Goal: Information Seeking & Learning: Learn about a topic

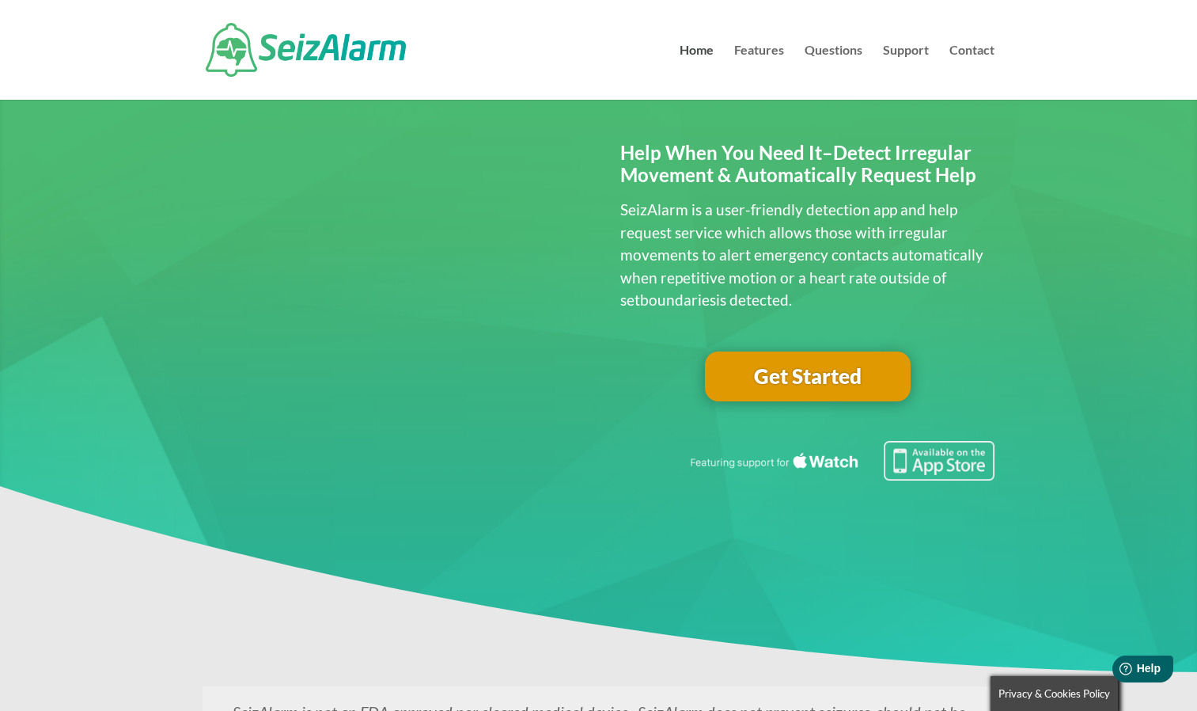
click at [806, 381] on link "Get Started" at bounding box center [808, 376] width 206 height 51
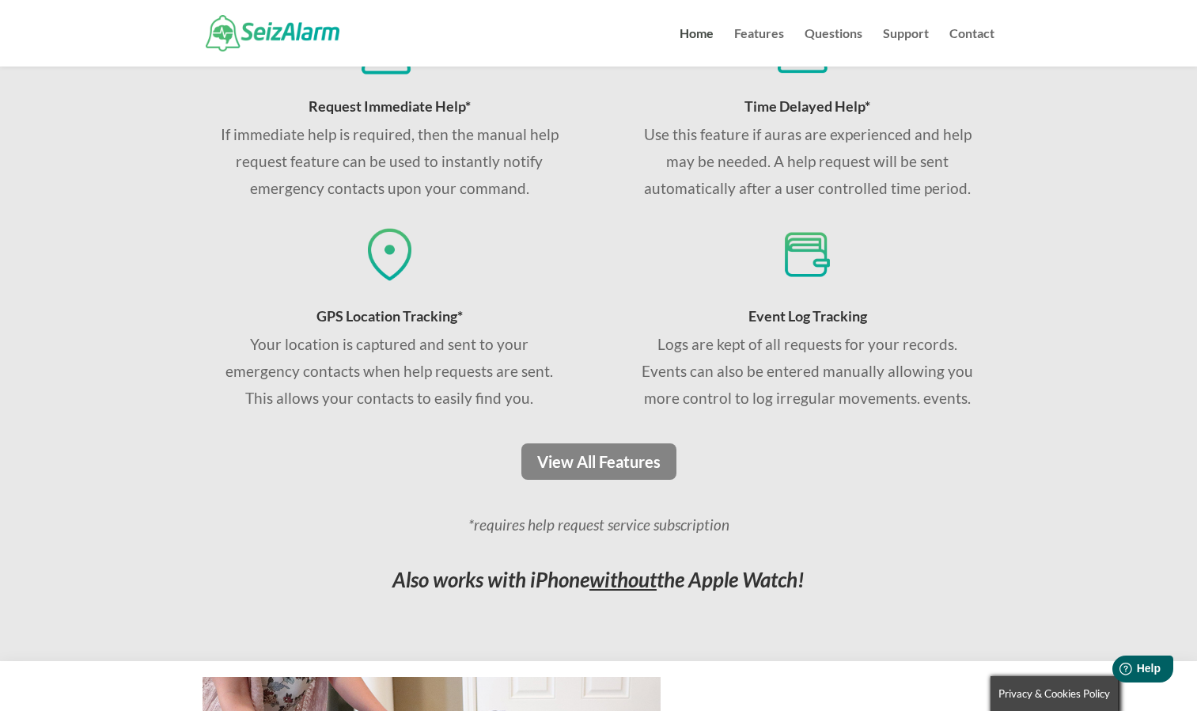
scroll to position [1076, 0]
click at [613, 457] on link "View All Features" at bounding box center [599, 460] width 166 height 36
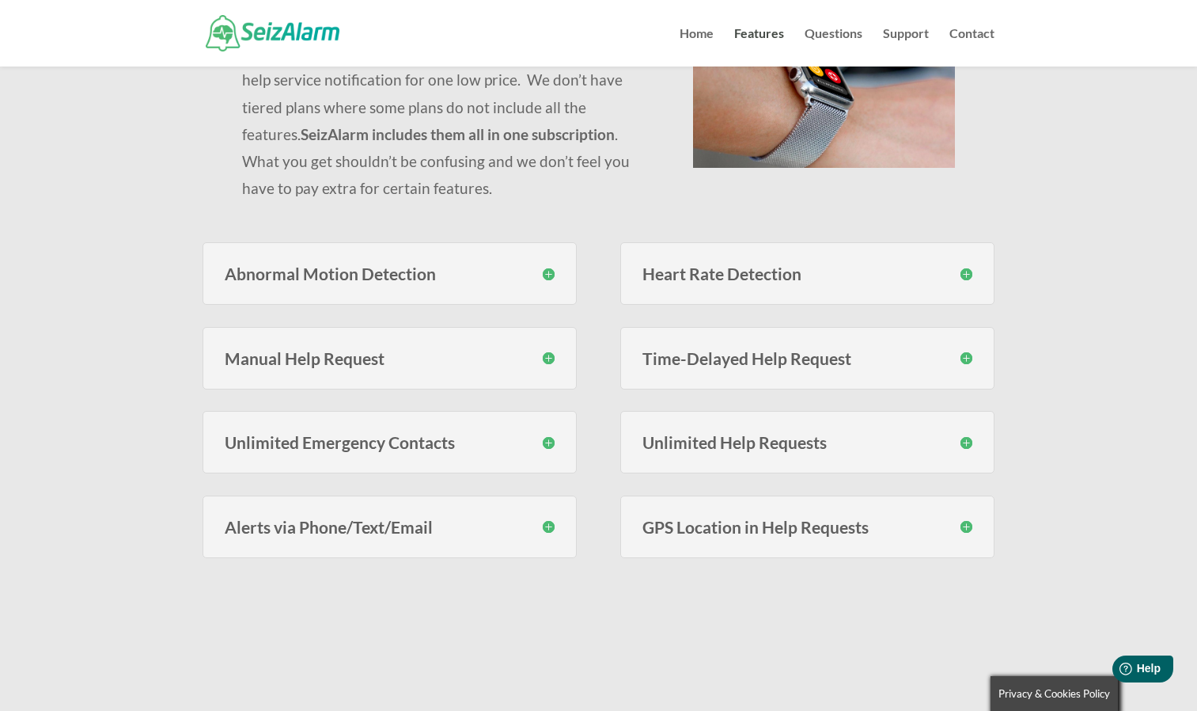
scroll to position [285, 0]
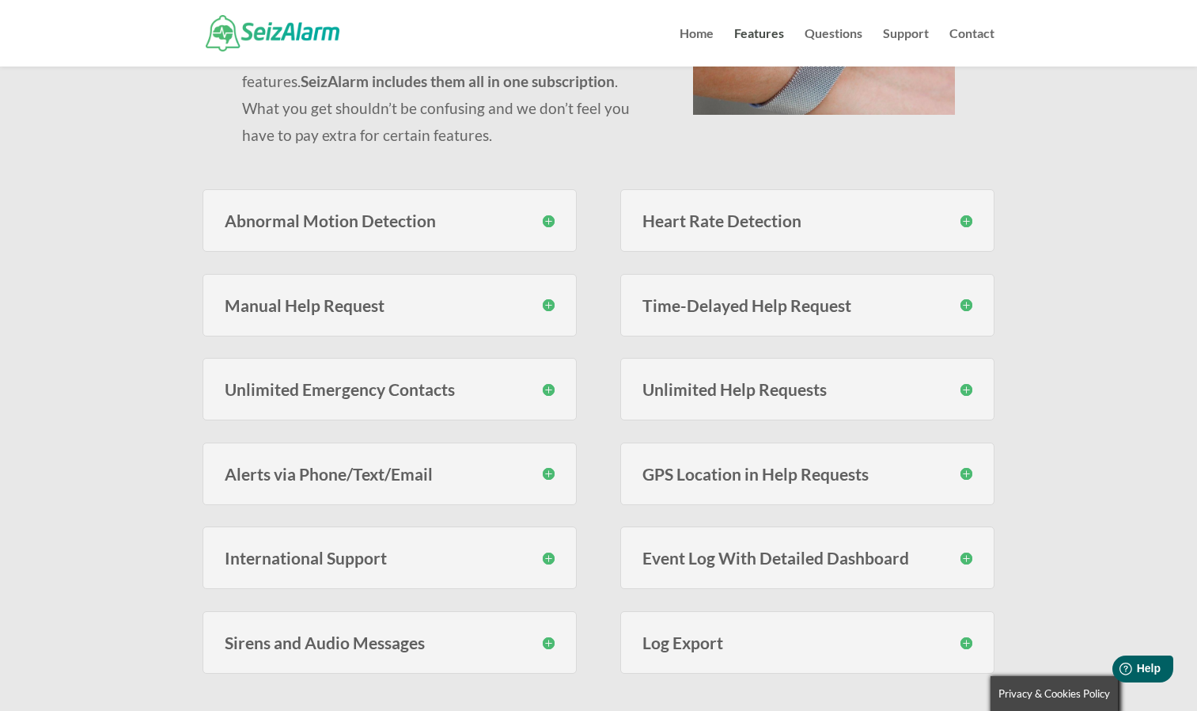
click at [541, 222] on h3 "Abnormal Motion Detection" at bounding box center [390, 220] width 330 height 17
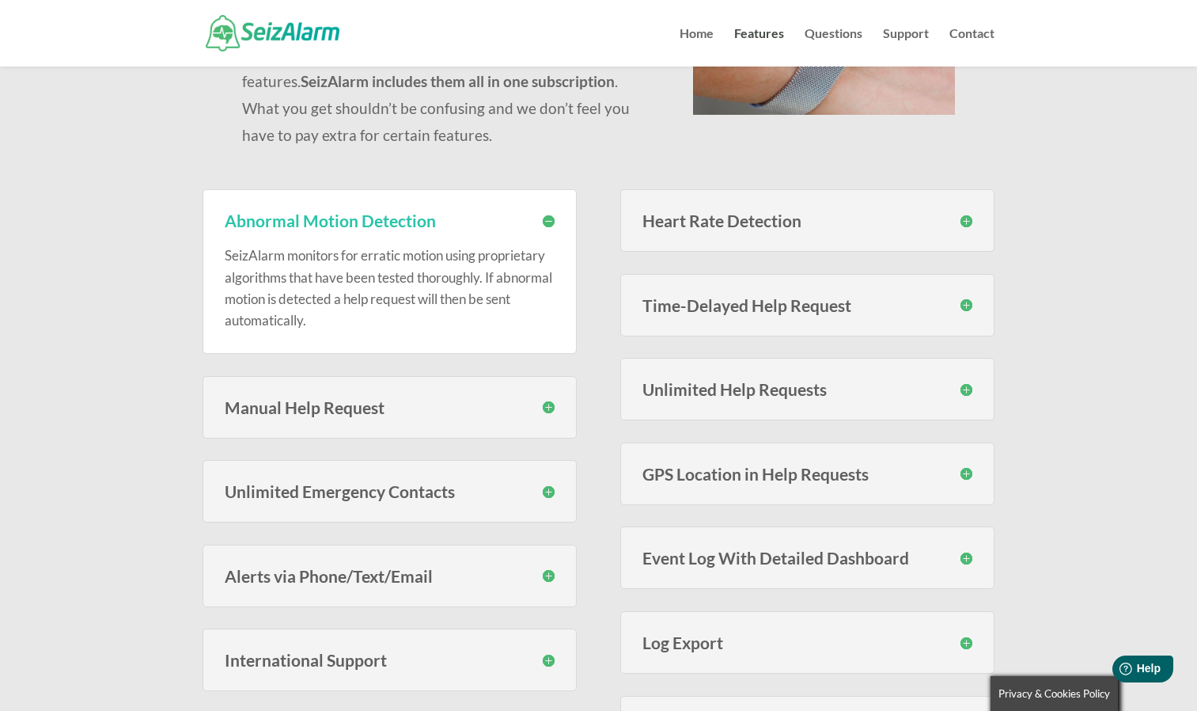
click at [749, 220] on h3 "Heart Rate Detection" at bounding box center [808, 220] width 330 height 17
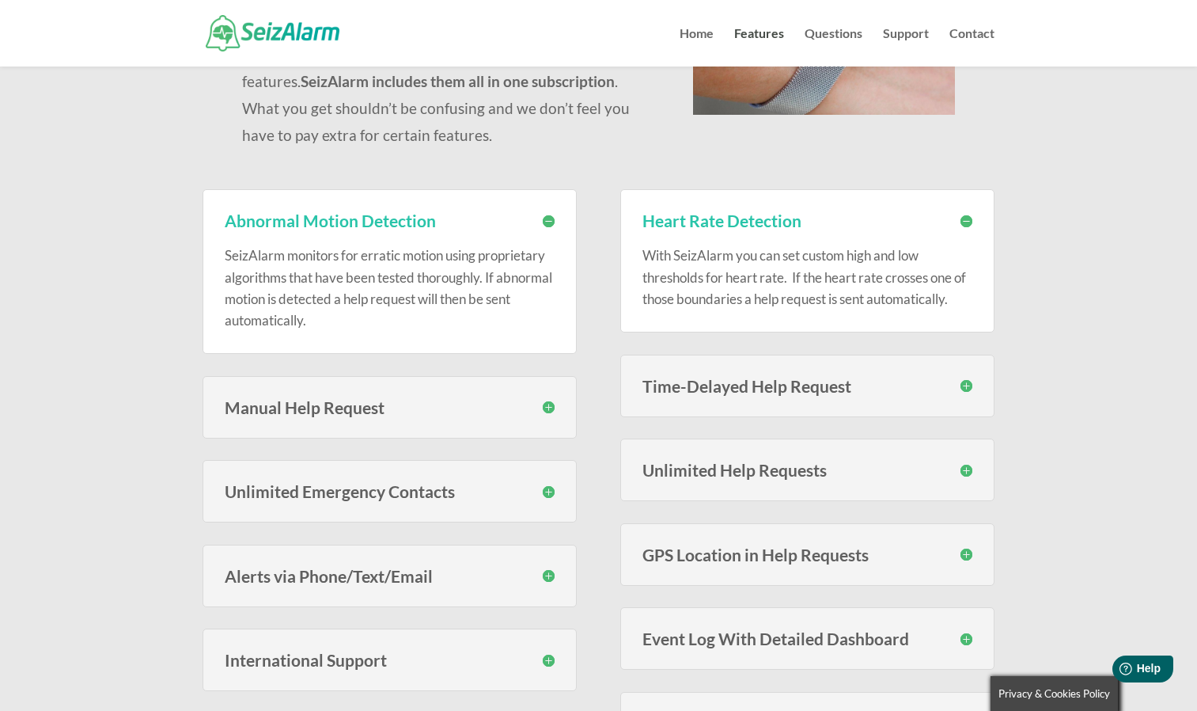
click at [779, 394] on h3 "Time-Delayed Help Request" at bounding box center [808, 385] width 330 height 17
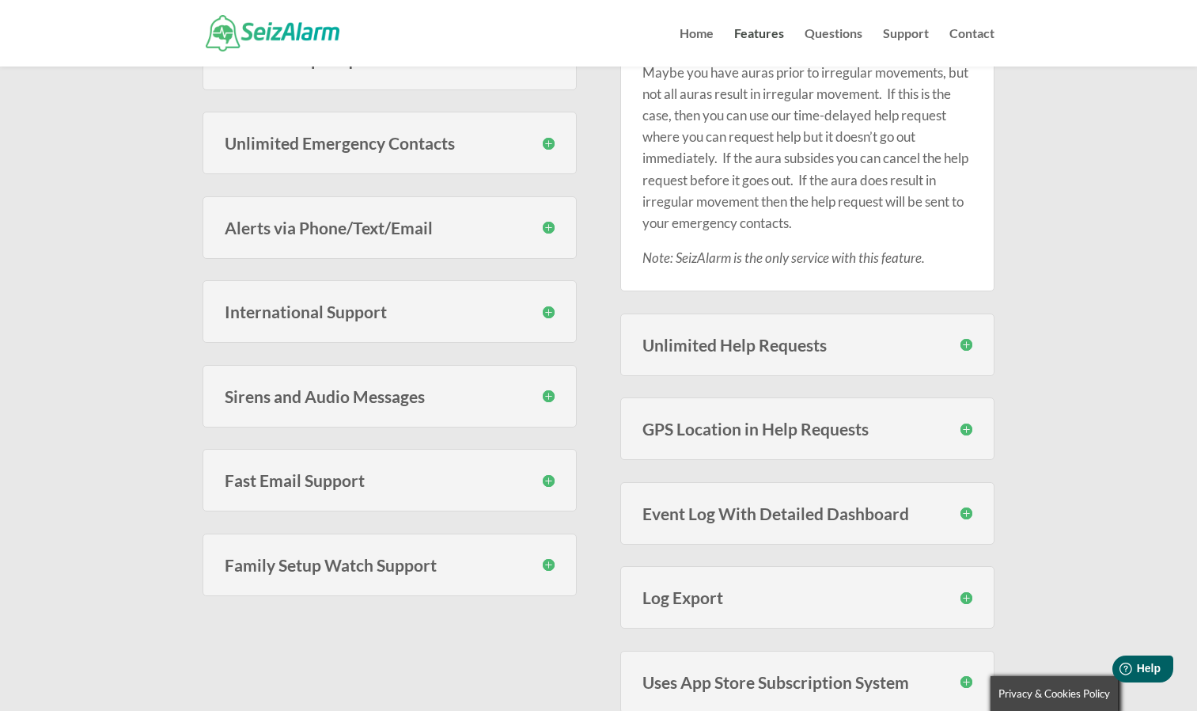
scroll to position [760, 0]
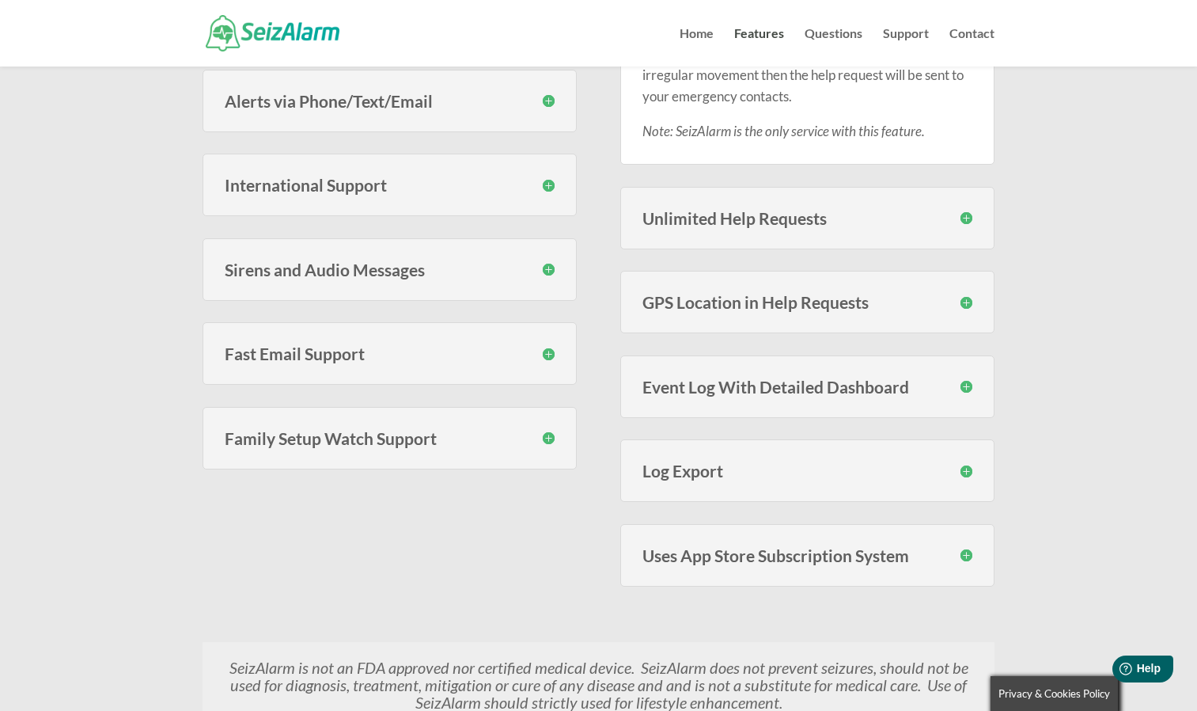
click at [851, 225] on h3 "Unlimited Help Requests" at bounding box center [808, 218] width 330 height 17
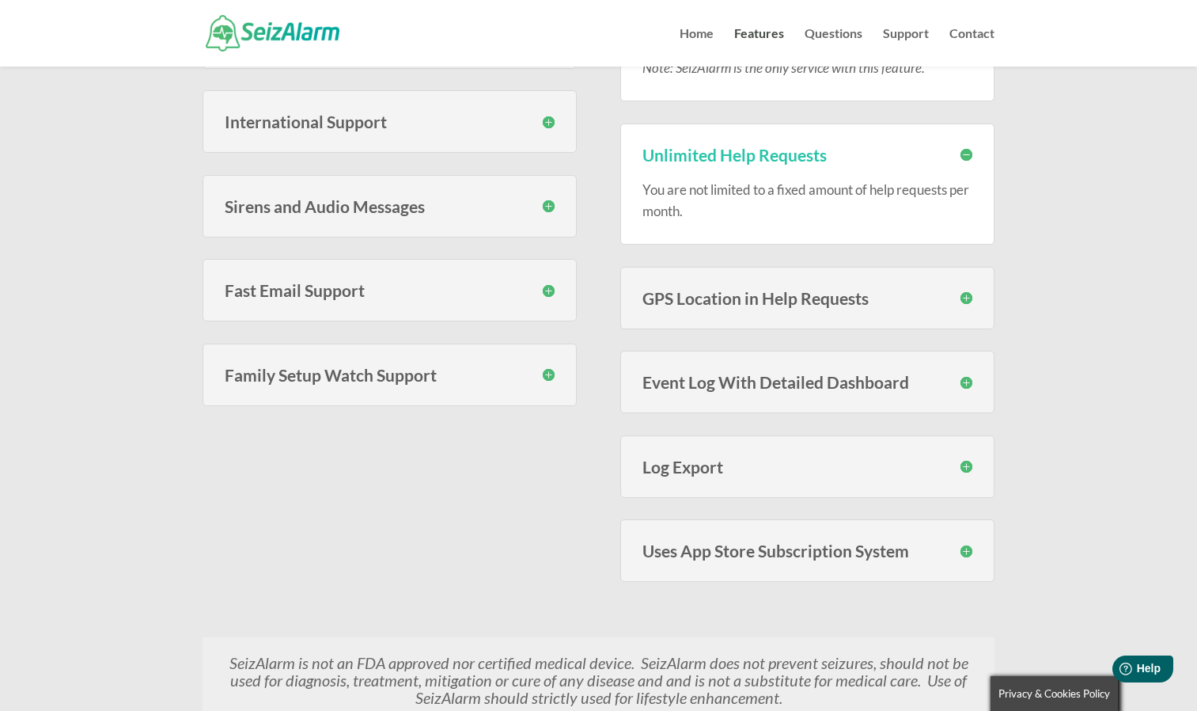
scroll to position [855, 0]
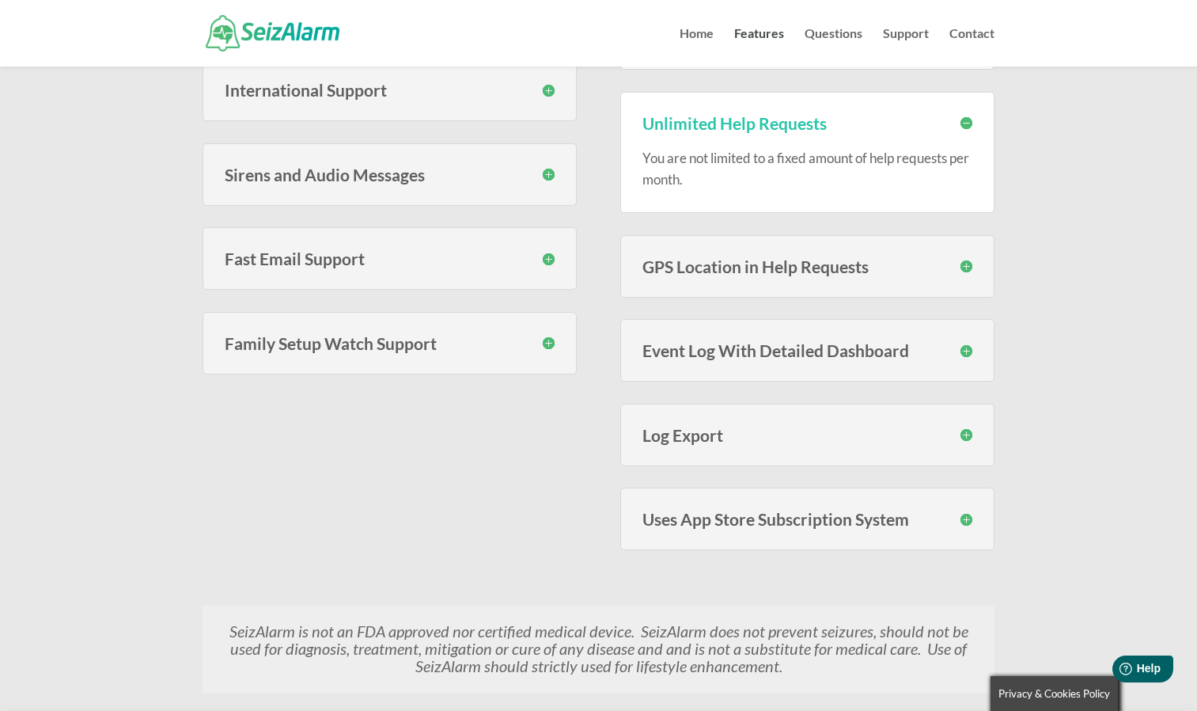
click at [838, 267] on h3 "GPS Location in Help Requests" at bounding box center [808, 266] width 330 height 17
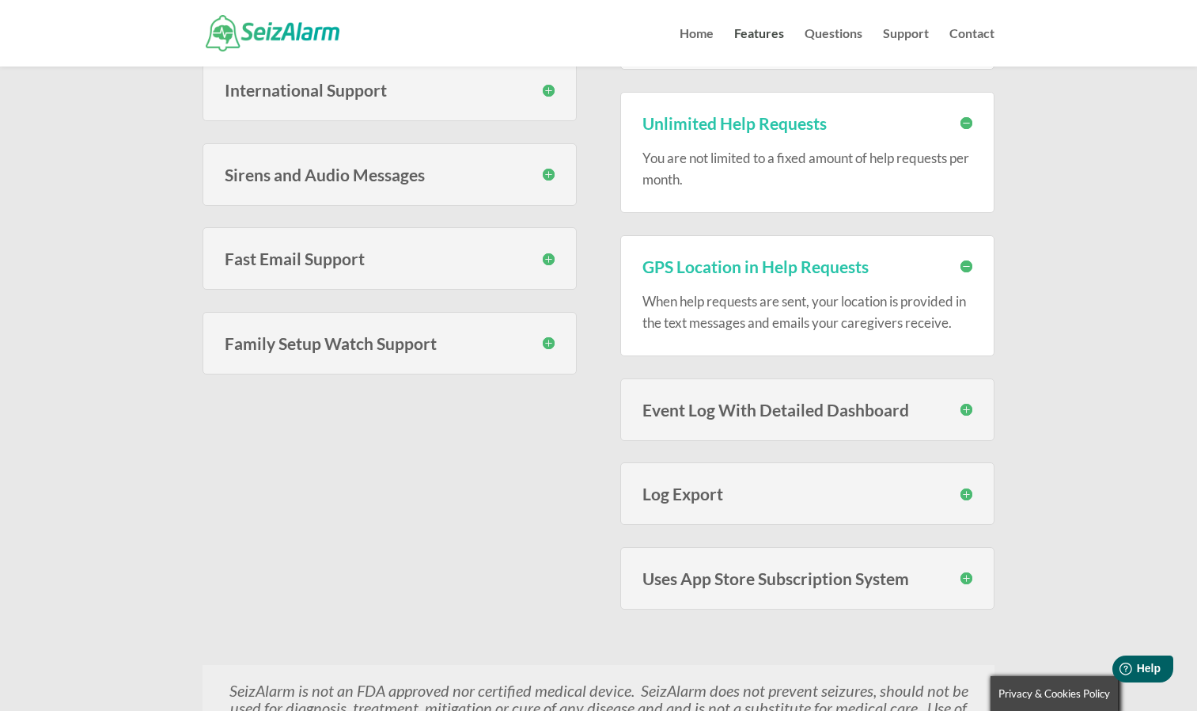
click at [814, 418] on h3 "Event Log With Detailed Dashboard" at bounding box center [808, 409] width 330 height 17
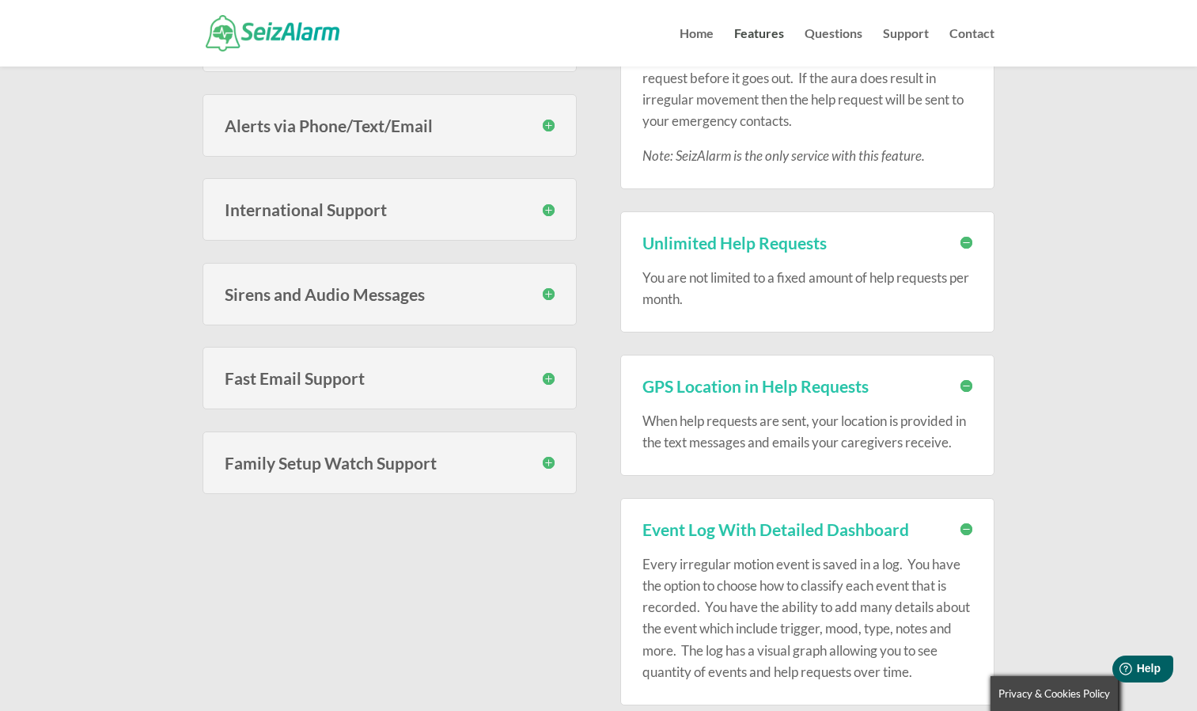
scroll to position [696, 0]
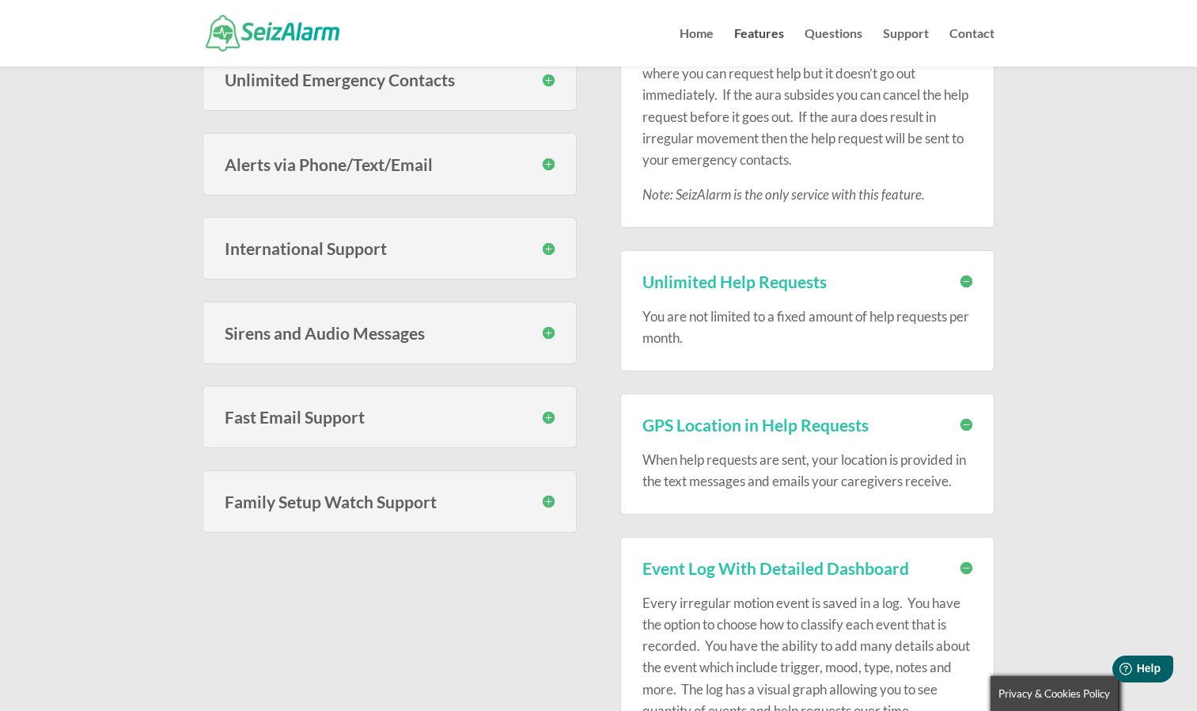
click at [493, 508] on h3 "Family Setup Watch Support" at bounding box center [390, 501] width 330 height 17
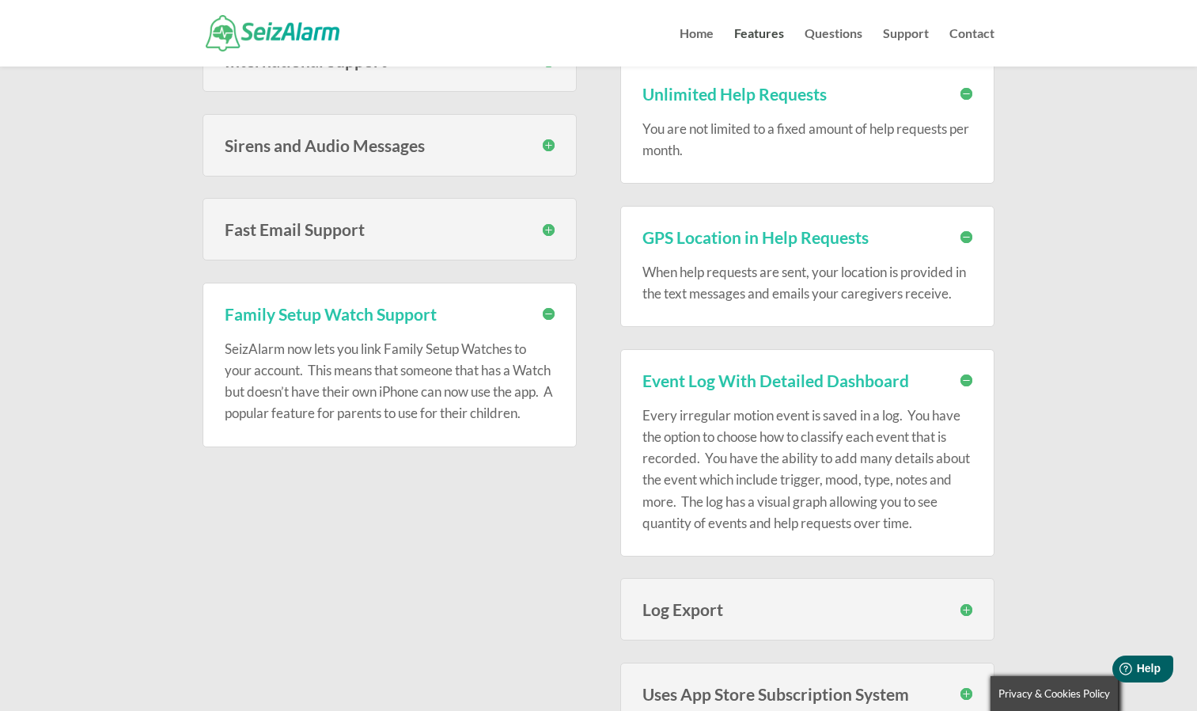
scroll to position [886, 0]
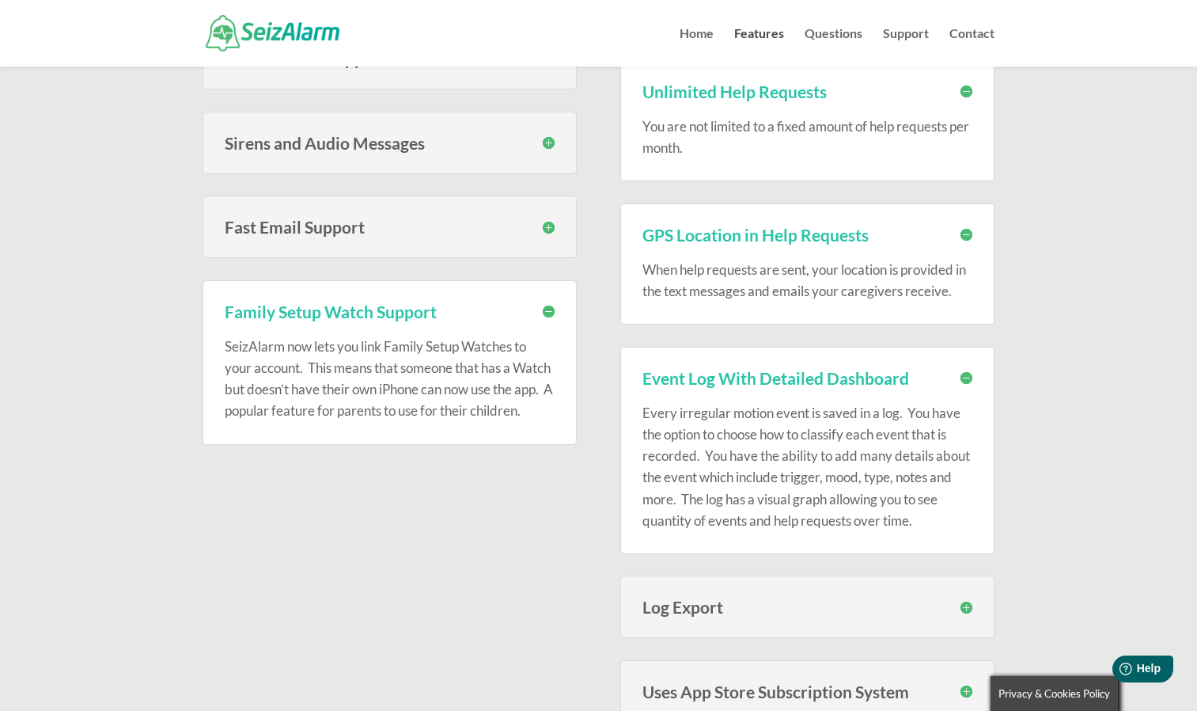
click at [422, 224] on h3 "Fast Email Support" at bounding box center [390, 226] width 330 height 17
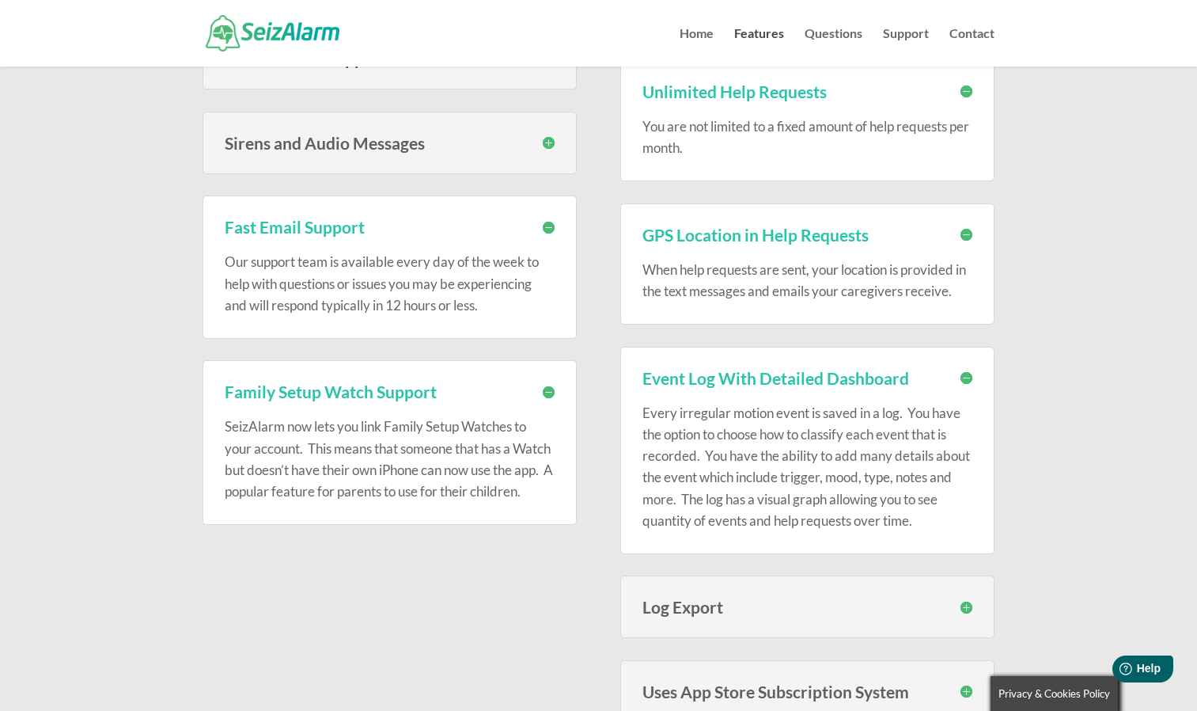
click at [544, 226] on h3 "Fast Email Support" at bounding box center [390, 226] width 330 height 17
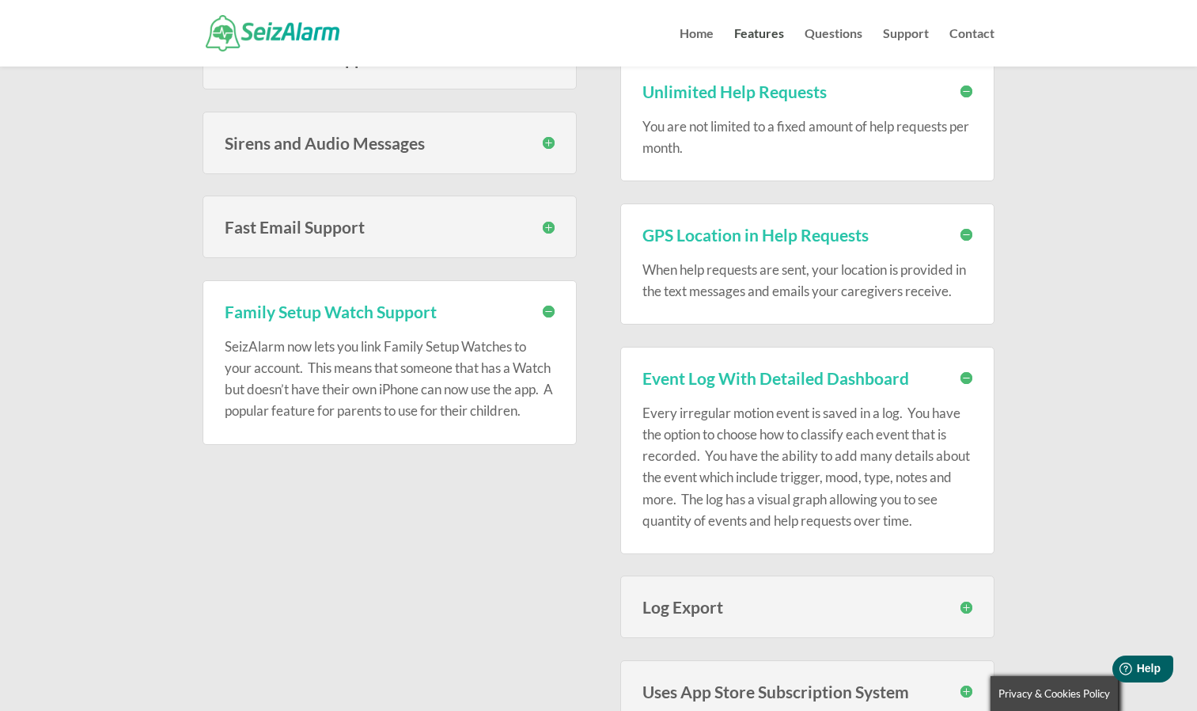
click at [544, 226] on h3 "Fast Email Support" at bounding box center [390, 226] width 330 height 17
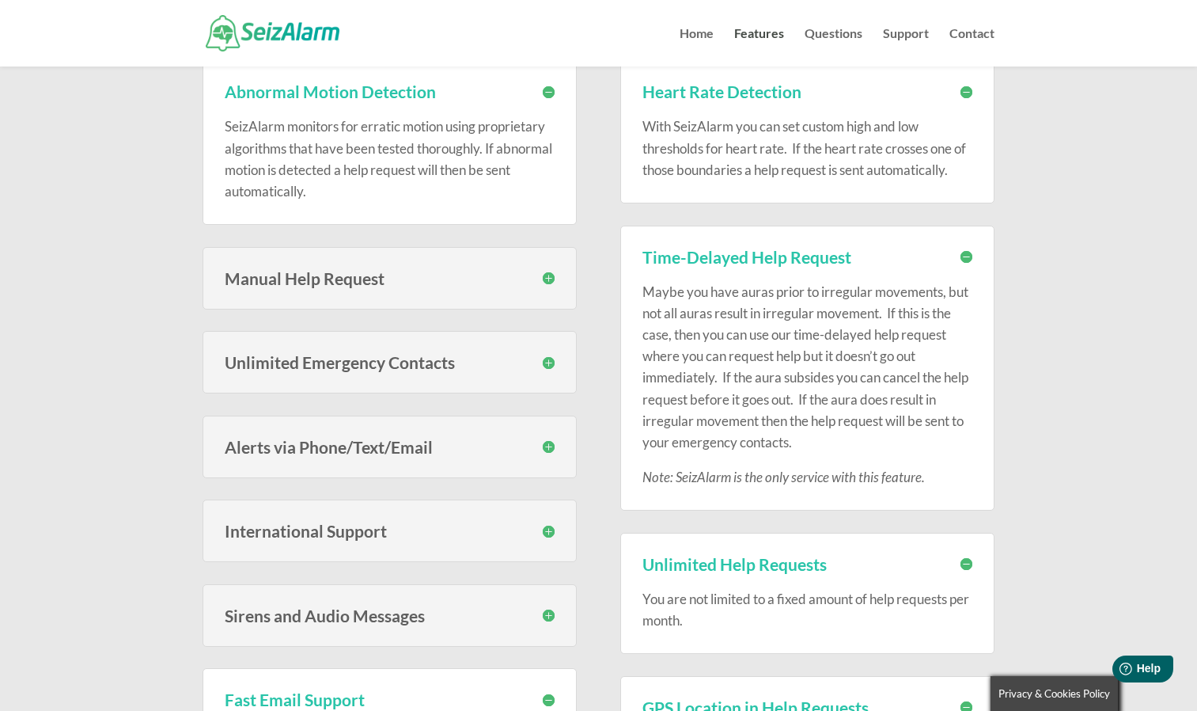
scroll to position [380, 0]
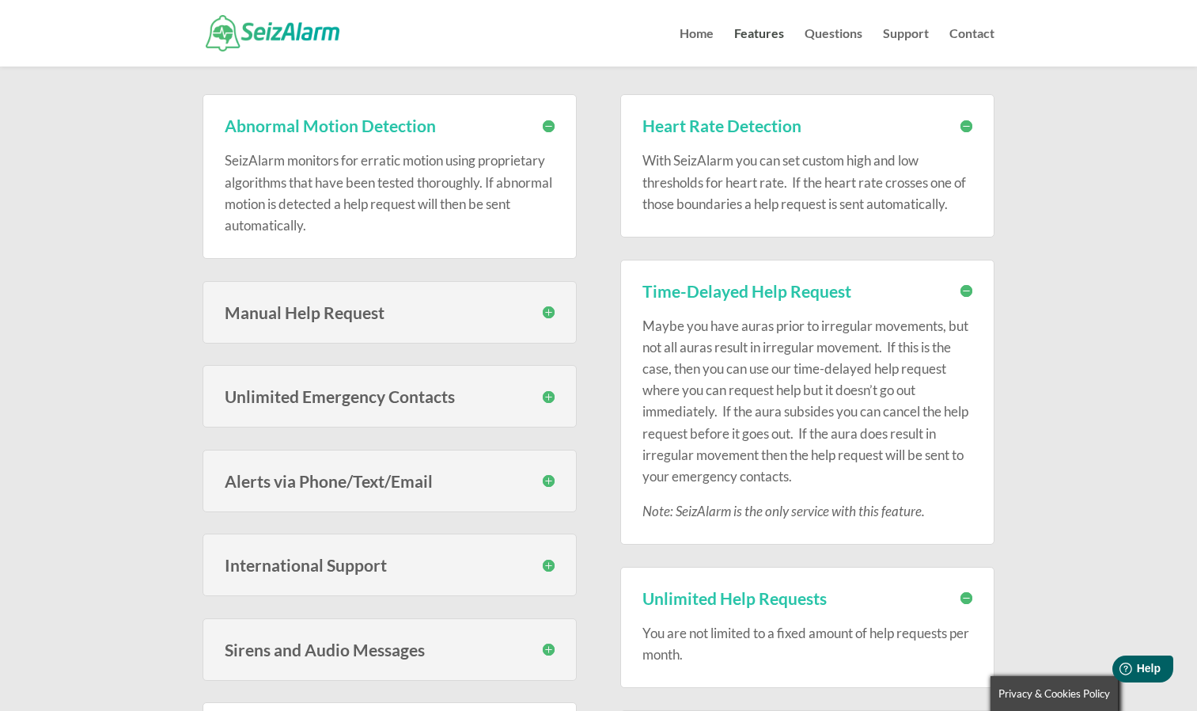
click at [540, 480] on h3 "Alerts via Phone/Text/Email" at bounding box center [390, 480] width 330 height 17
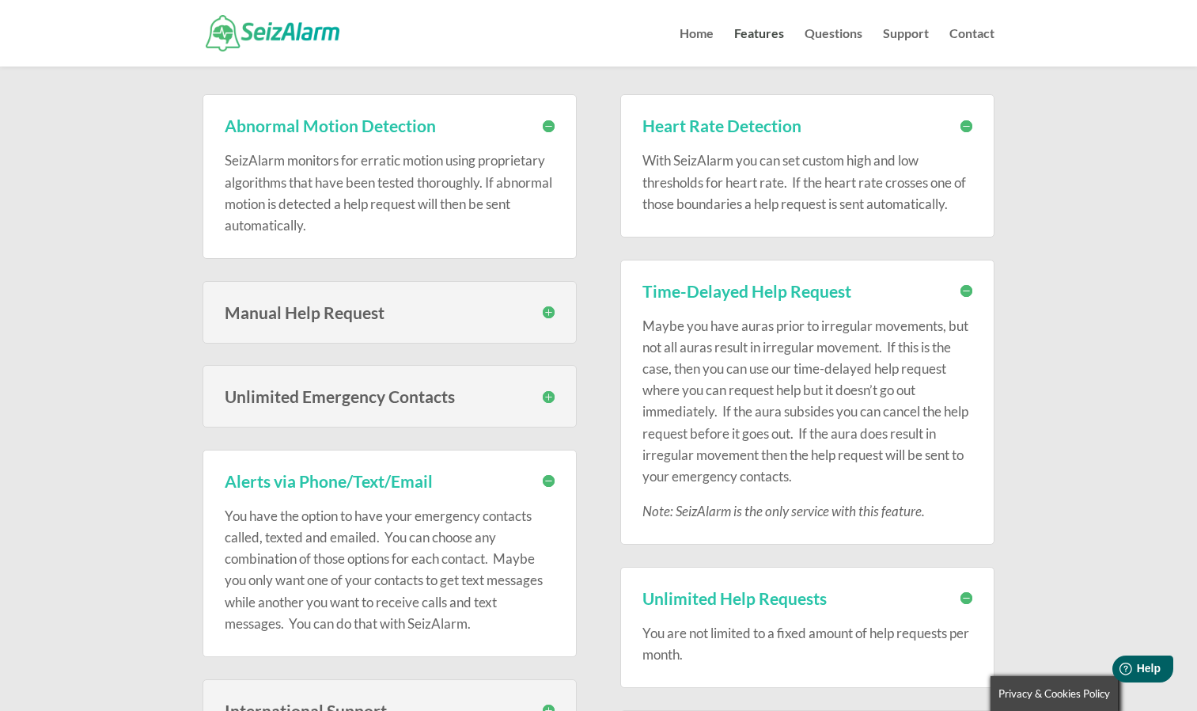
click at [547, 312] on h3 "Manual Help Request" at bounding box center [390, 312] width 330 height 17
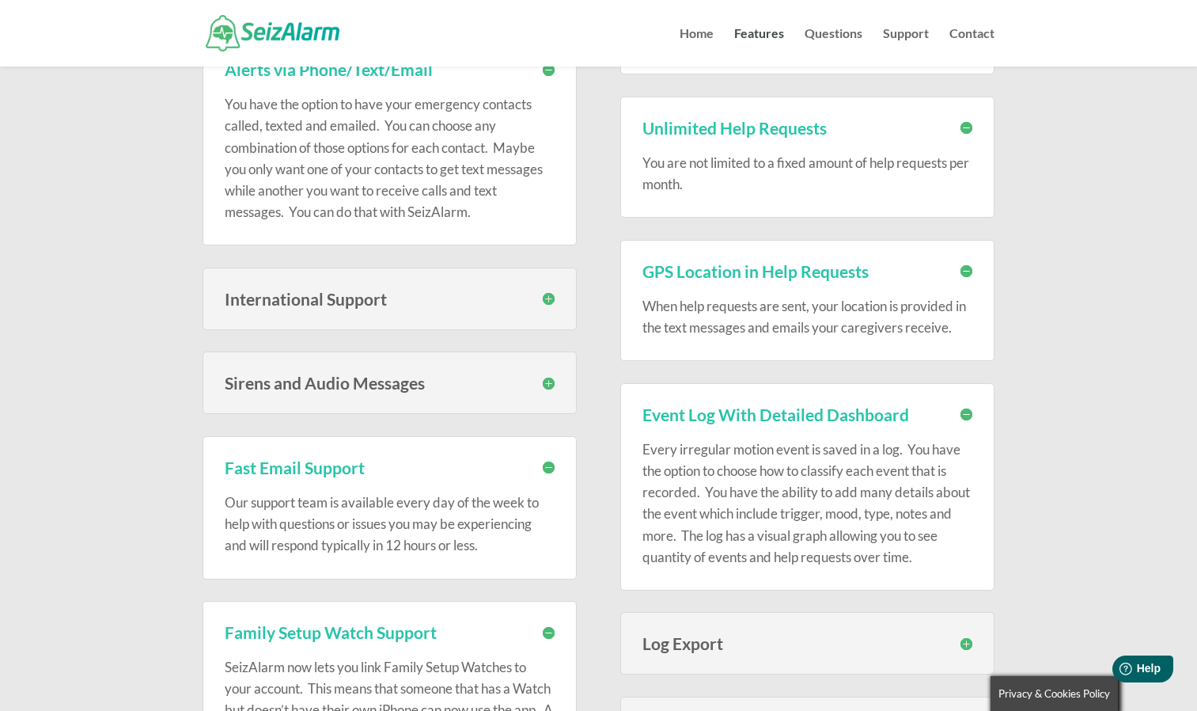
scroll to position [19, 0]
